Goal: Navigation & Orientation: Find specific page/section

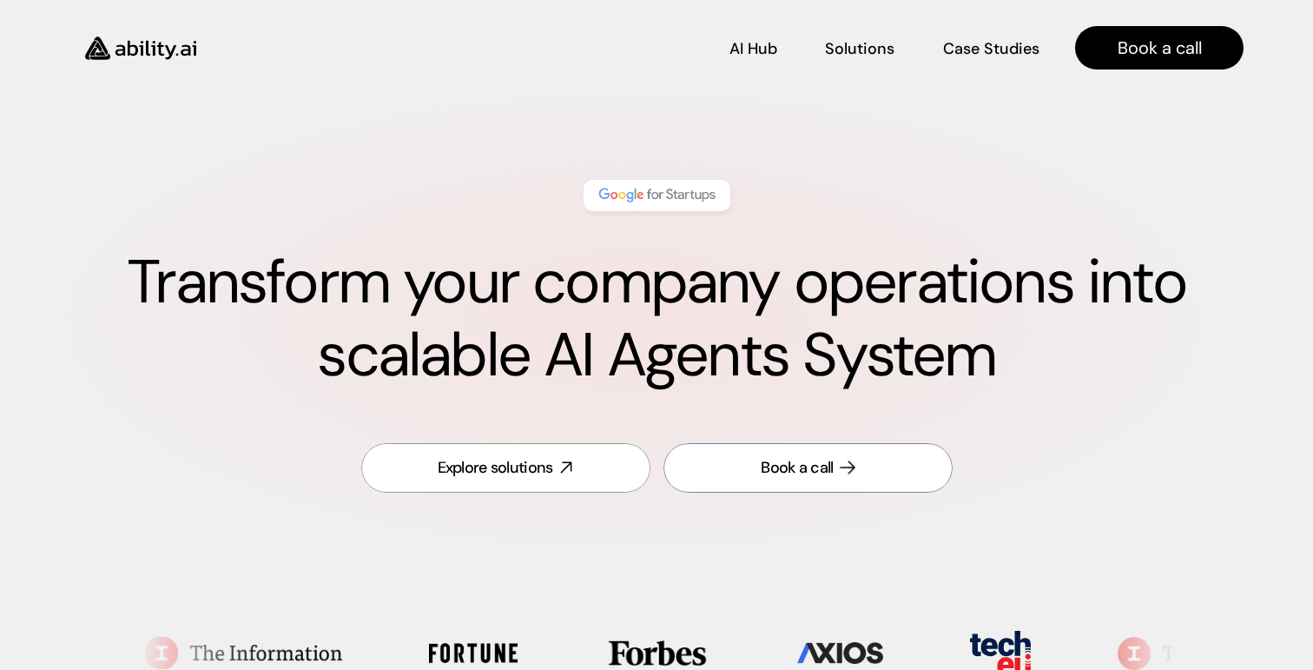
click at [871, 483] on link "Book a call" at bounding box center [808, 468] width 289 height 50
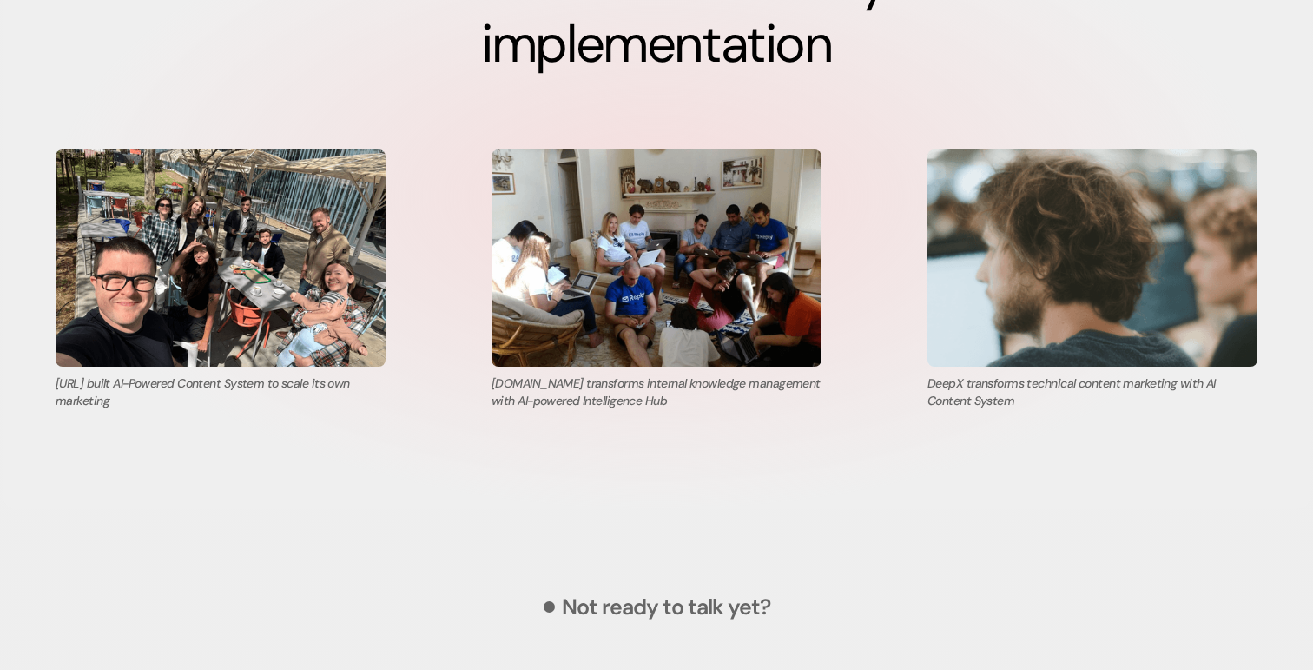
scroll to position [6067, 0]
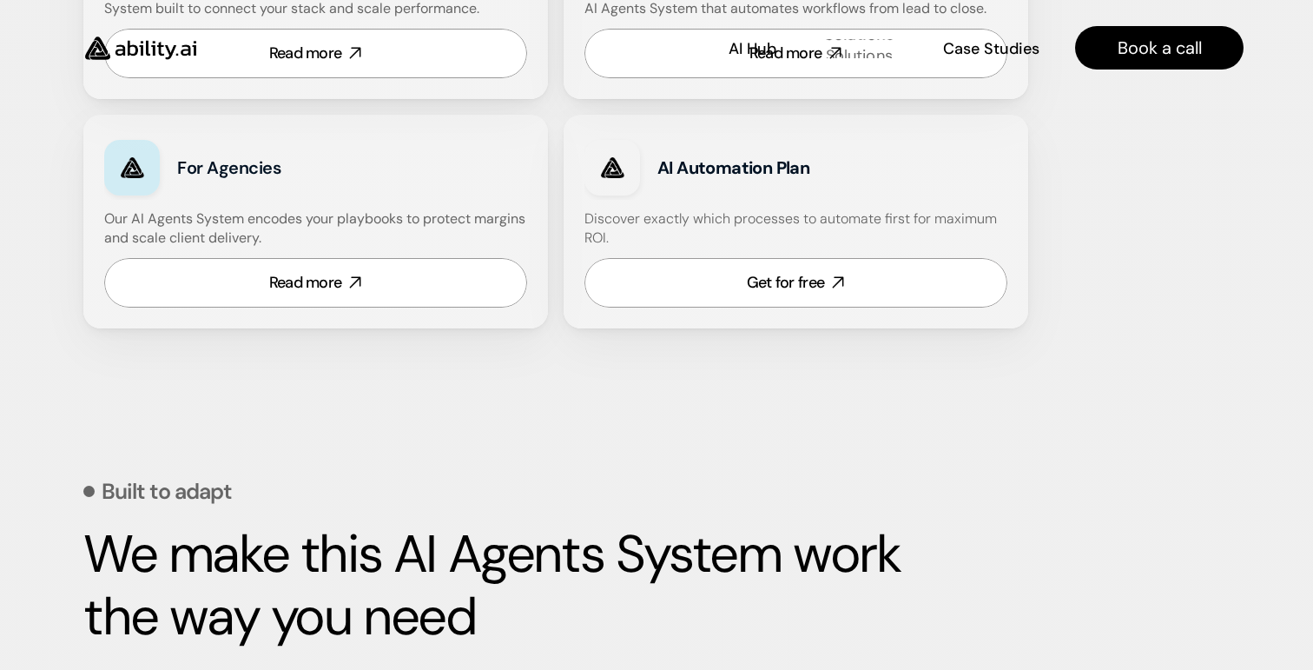
click at [855, 48] on p "Solutions" at bounding box center [859, 56] width 67 height 22
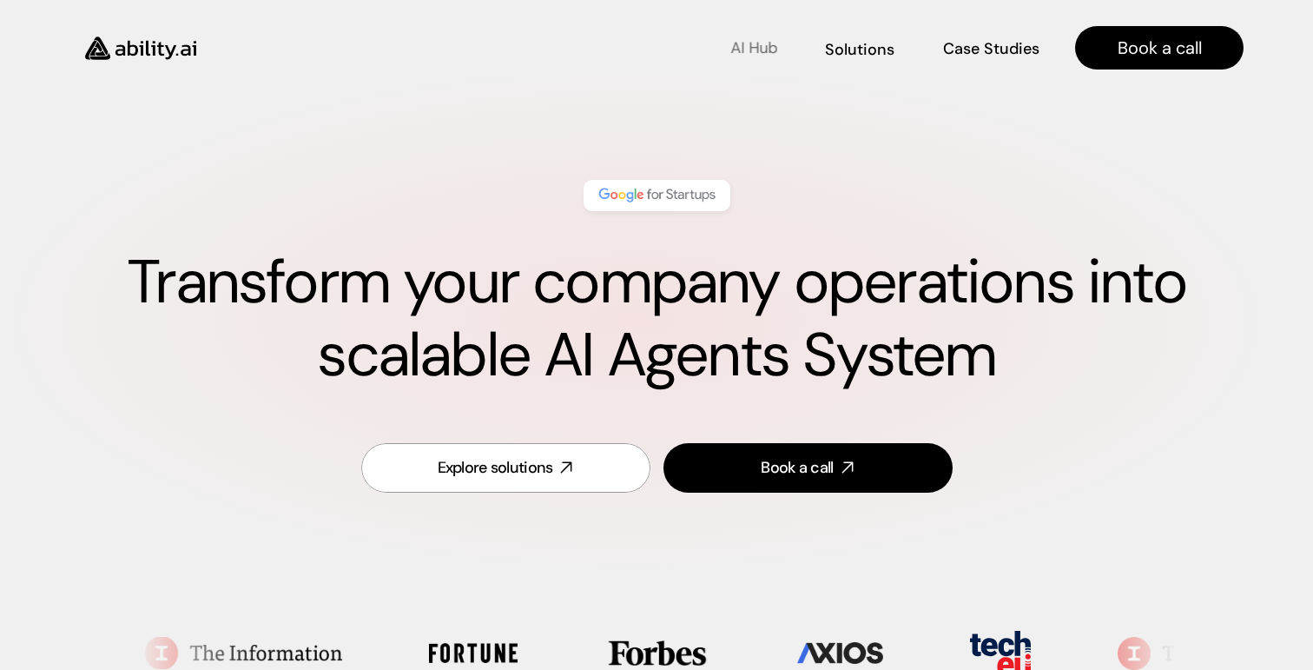
click at [751, 56] on p "AI Hub" at bounding box center [753, 48] width 47 height 22
click at [863, 61] on p "Solutions" at bounding box center [859, 72] width 69 height 22
click at [1013, 59] on p "Case Studies" at bounding box center [992, 70] width 96 height 22
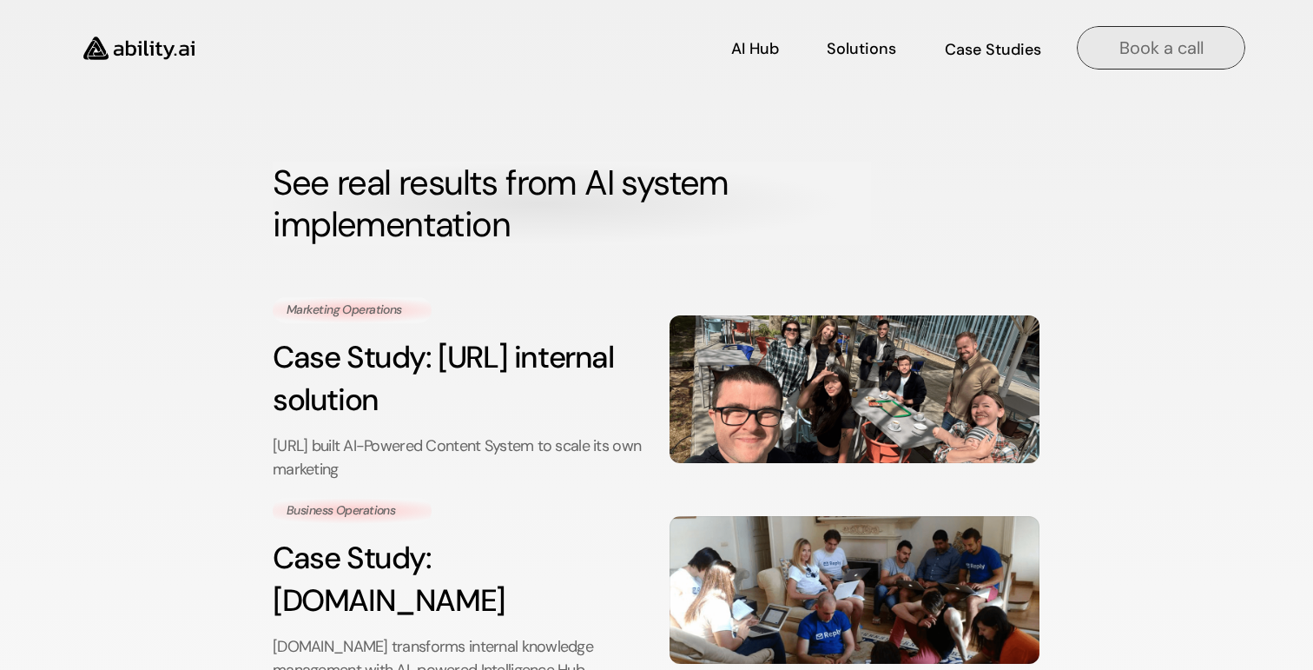
click at [1134, 52] on p "Book a call" at bounding box center [1161, 48] width 84 height 24
click at [154, 53] on img at bounding box center [139, 48] width 142 height 55
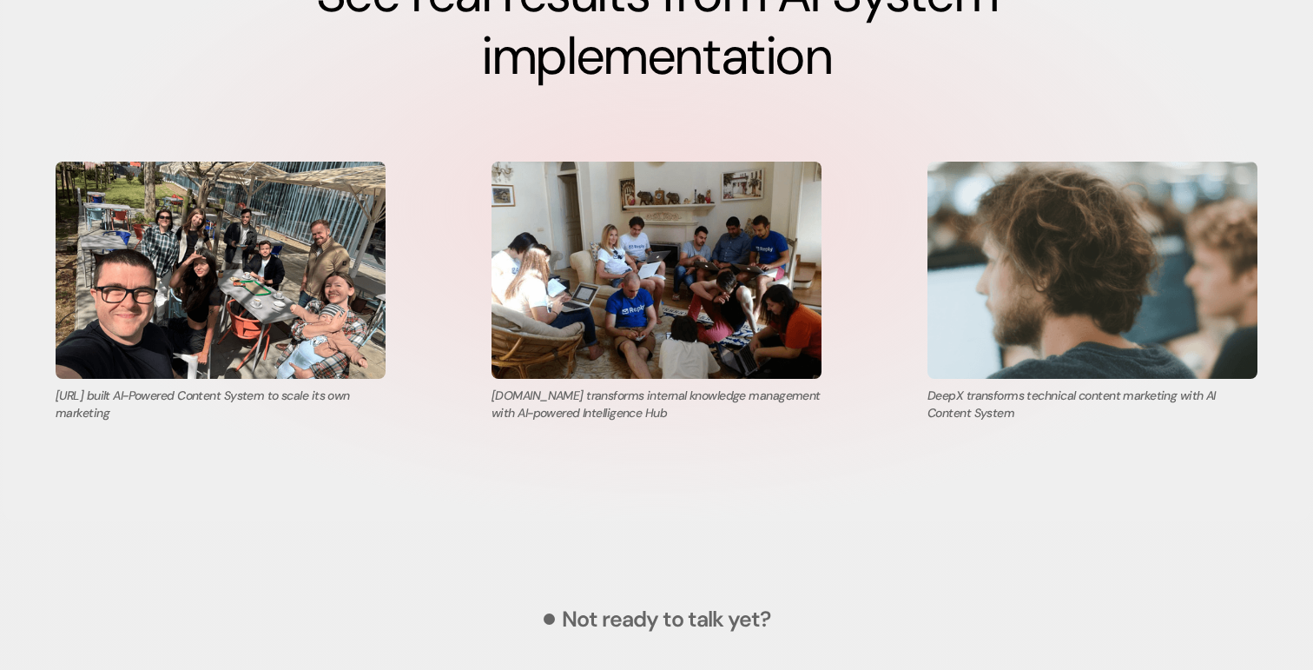
scroll to position [6017, 0]
